Goal: Find specific page/section: Find specific page/section

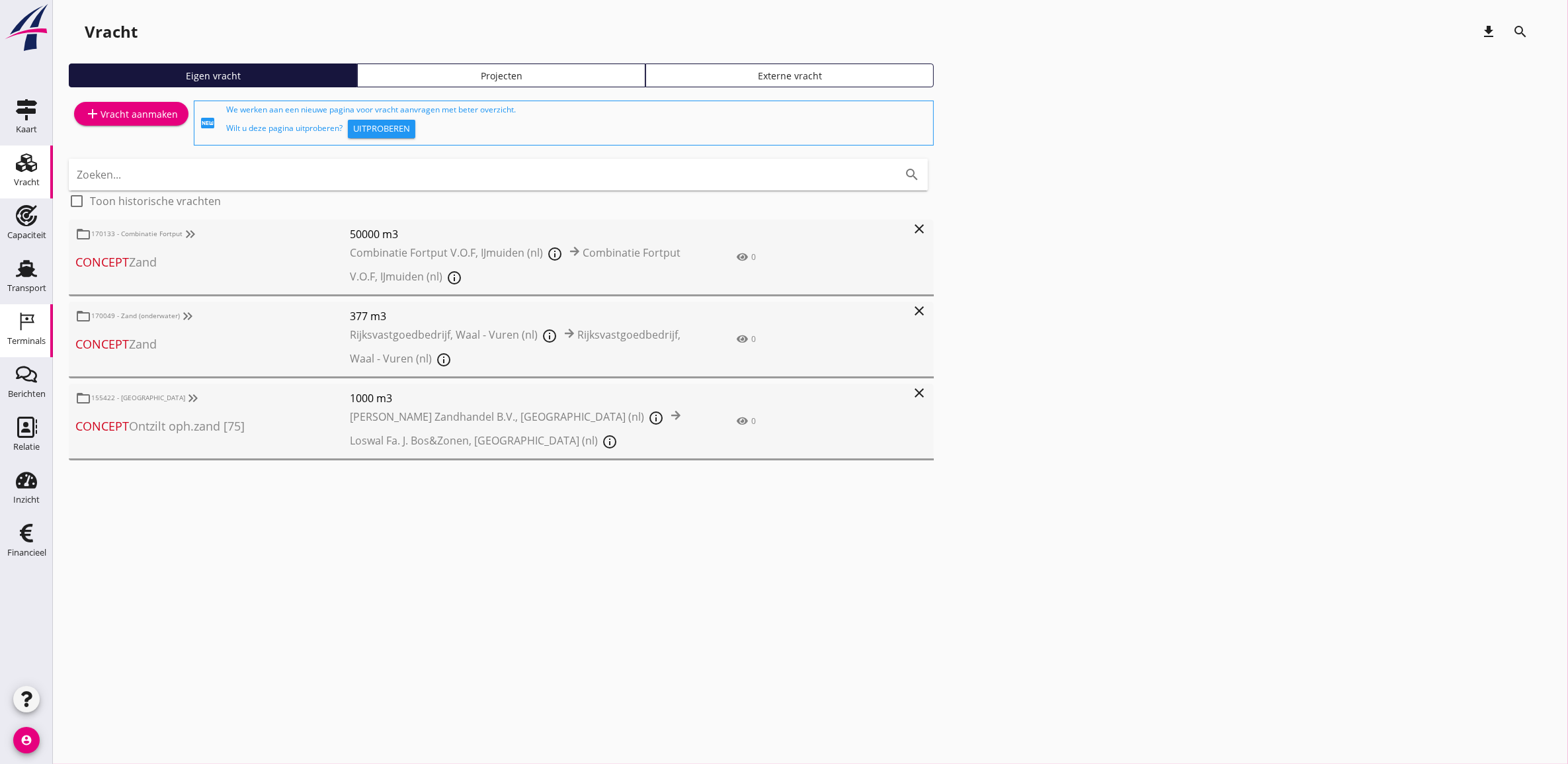
click at [41, 314] on div "Terminals" at bounding box center [26, 321] width 32 height 21
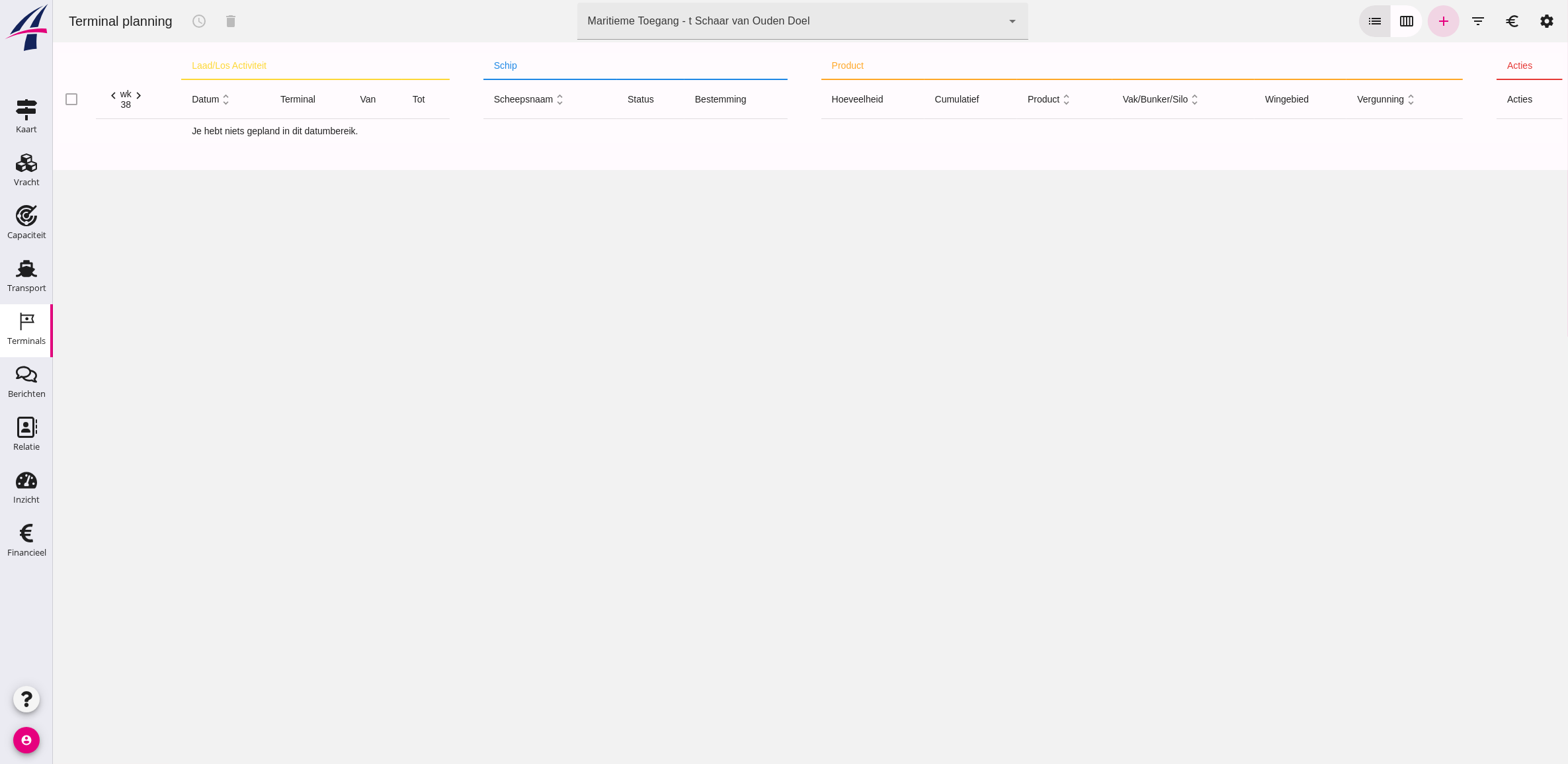
click at [939, 10] on div "Maritieme Toegang - t Schaar van Ouden Doel 453b08e2-5afb-49e8-a076-b9bc6000f457" at bounding box center [789, 21] width 425 height 37
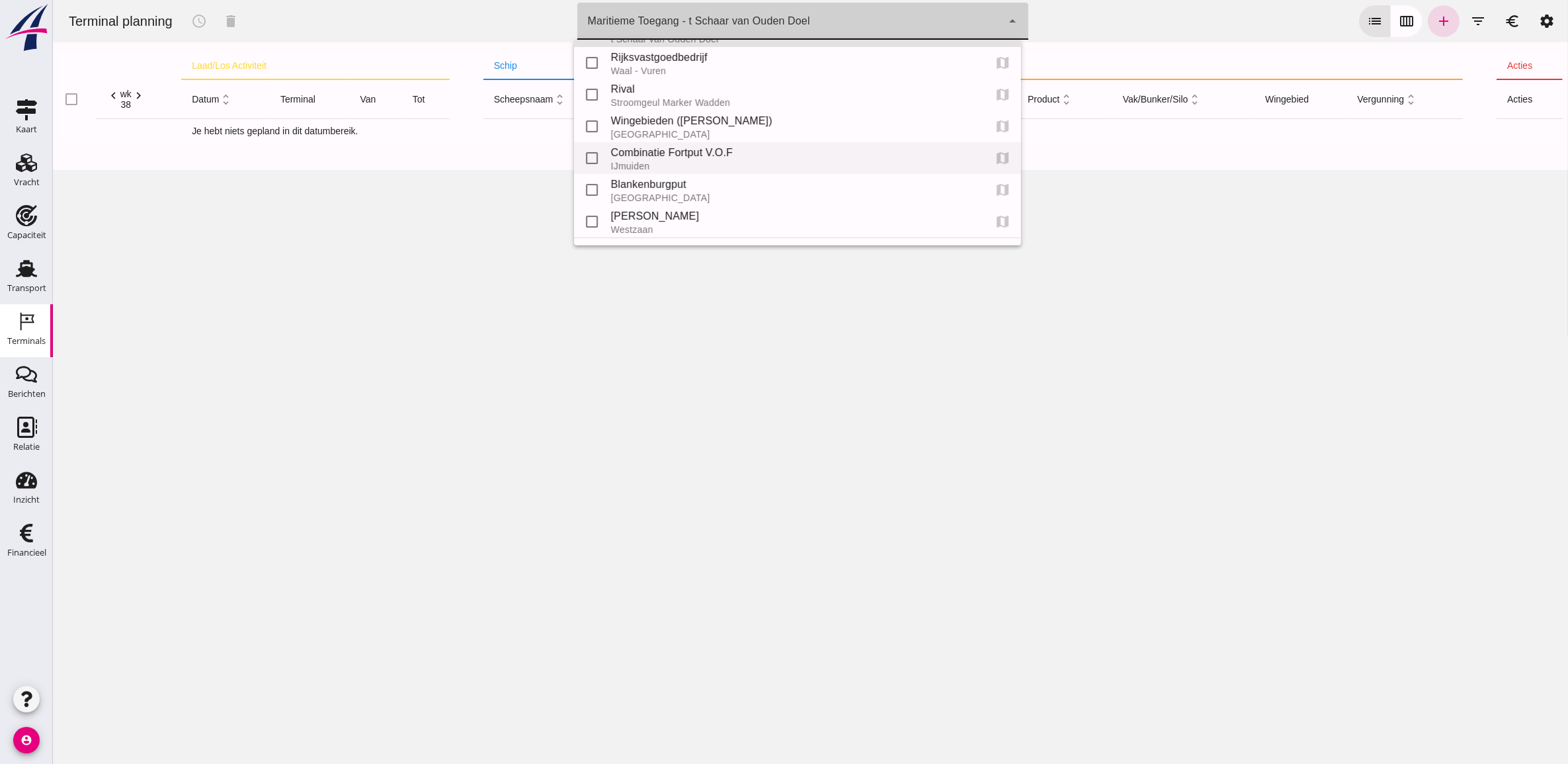
scroll to position [58, 0]
click at [712, 153] on div "Blankenburgput" at bounding box center [792, 156] width 363 height 16
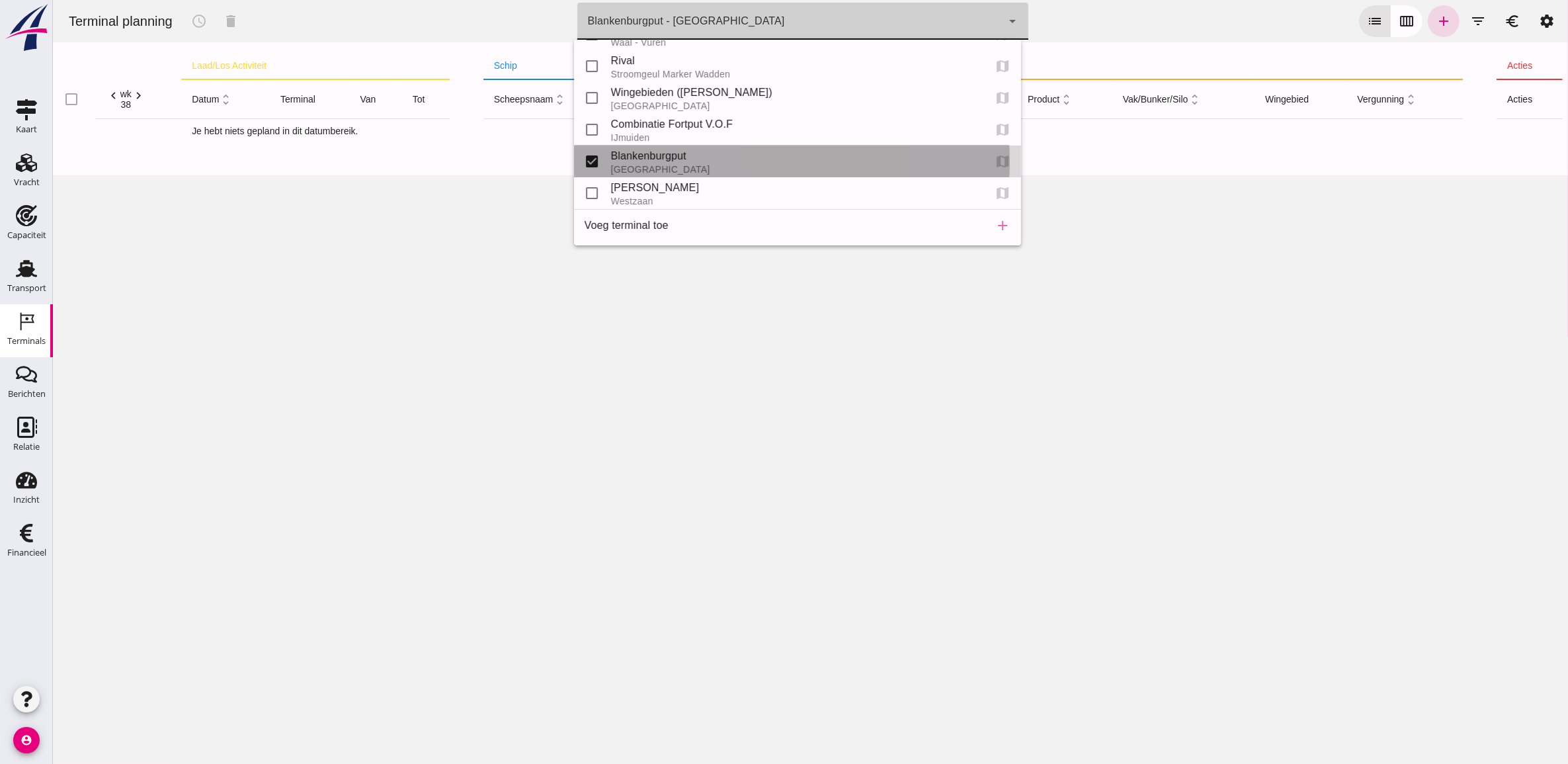
type input "e6c78bfd-e3f1-4bb9-b01e-b37ce3668b52"
checkbox input "false"
checkbox input "true"
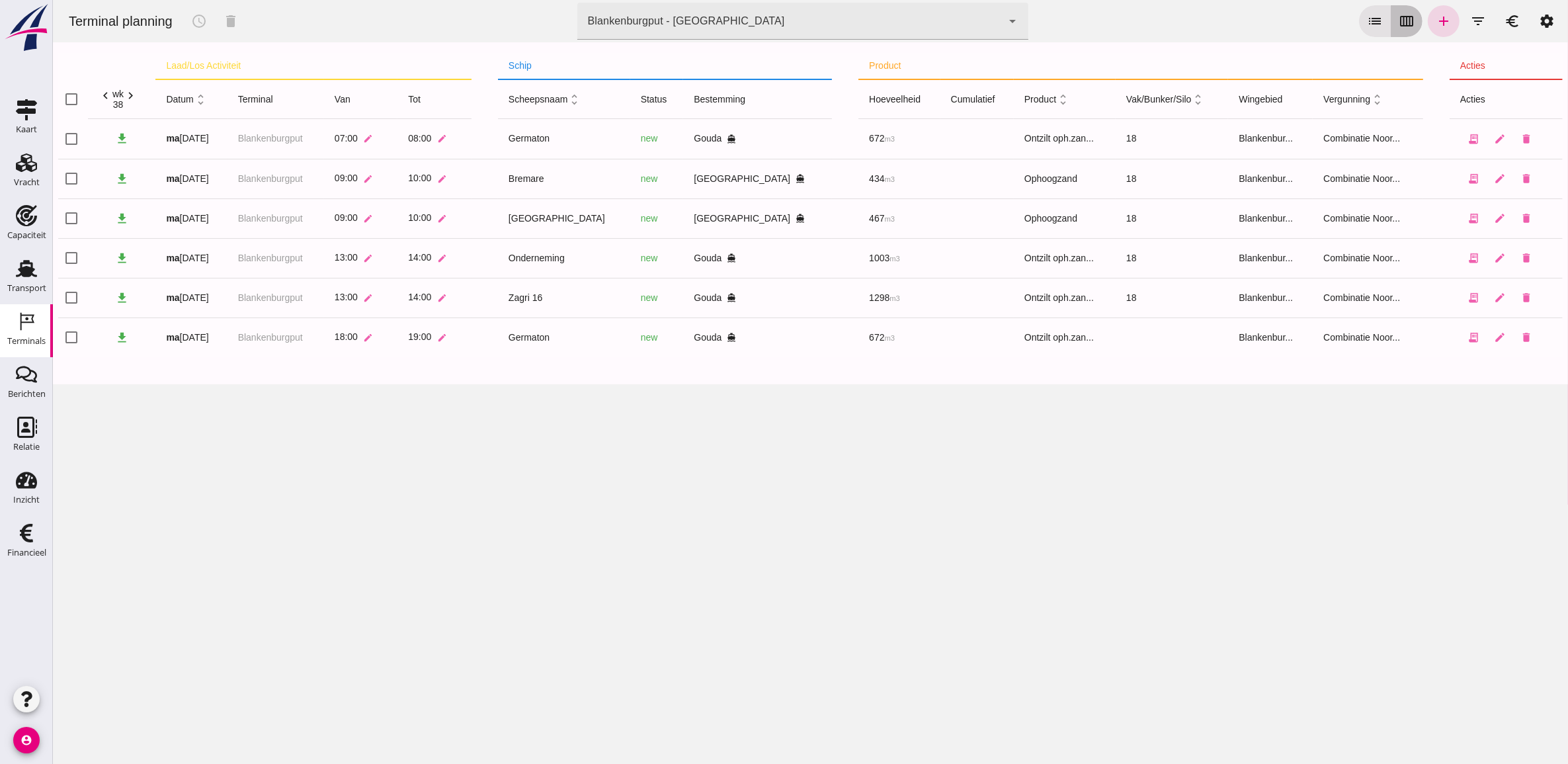
click at [1405, 22] on button "calendar_view_week" at bounding box center [1405, 21] width 32 height 32
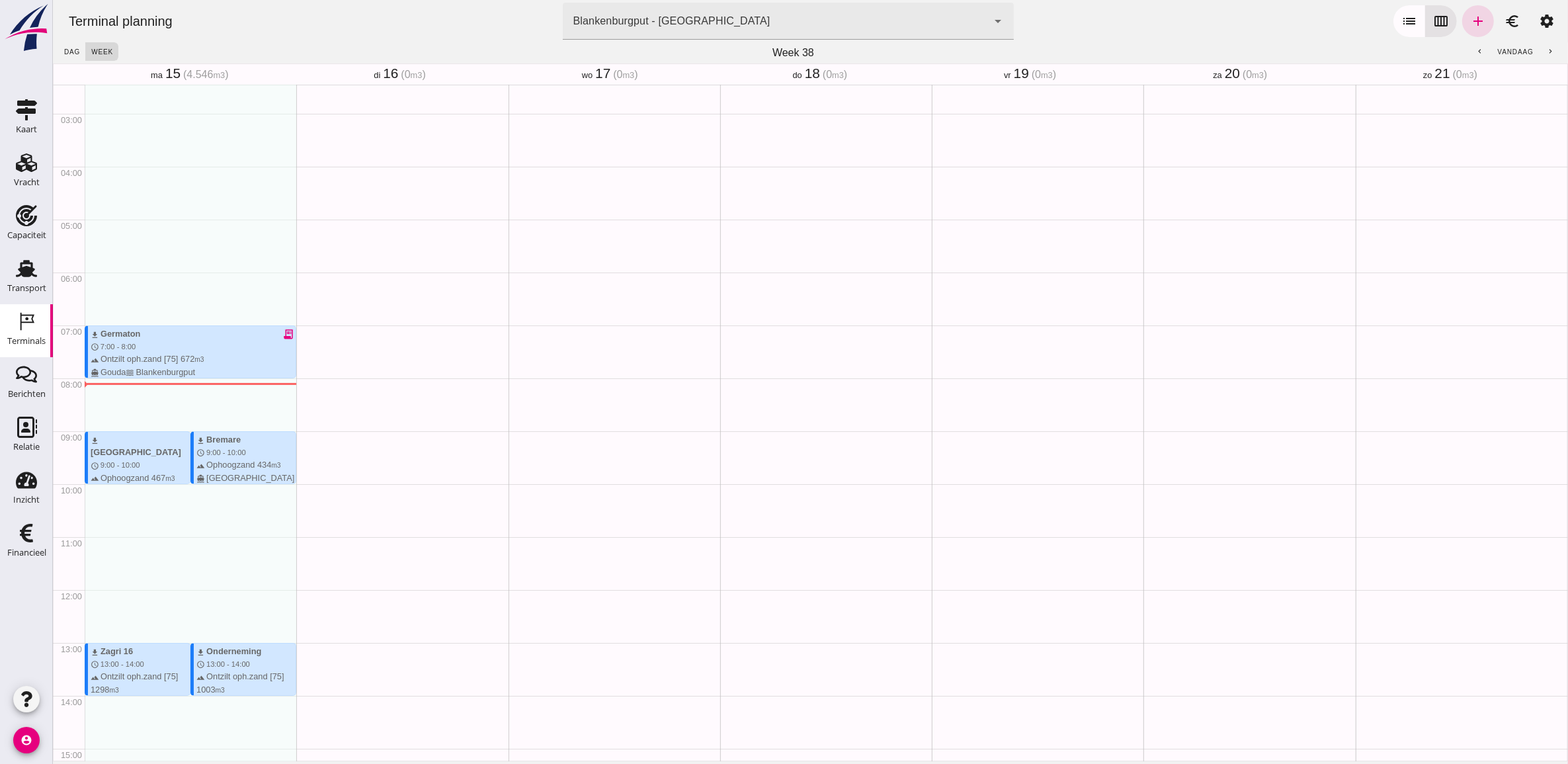
scroll to position [0, 0]
